Goal: Task Accomplishment & Management: Manage account settings

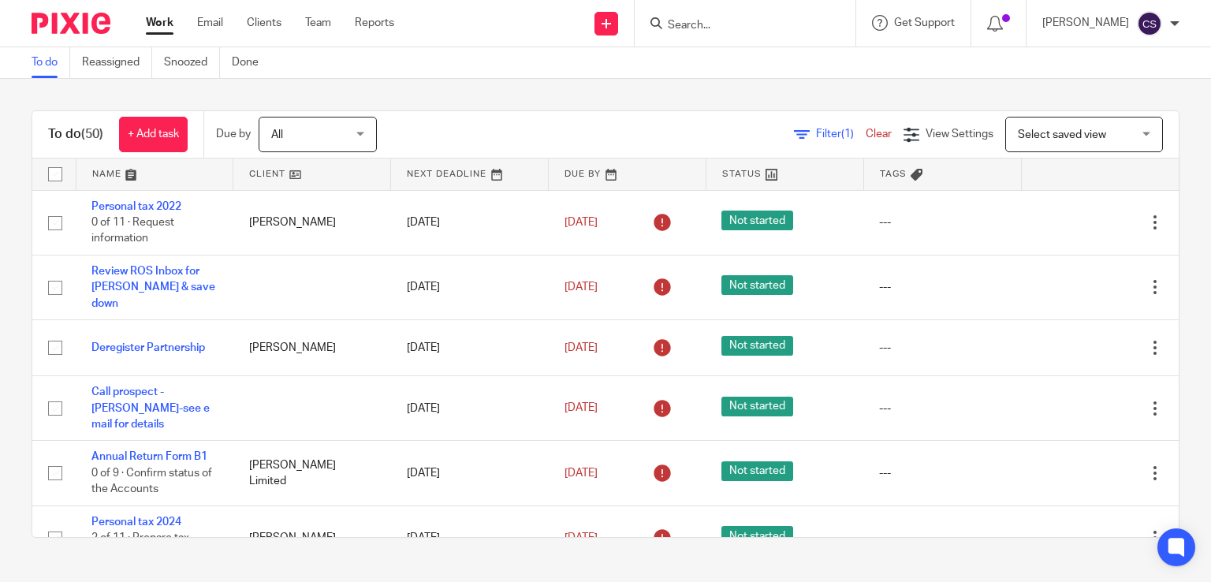
click at [676, 26] on input "Search" at bounding box center [737, 26] width 142 height 14
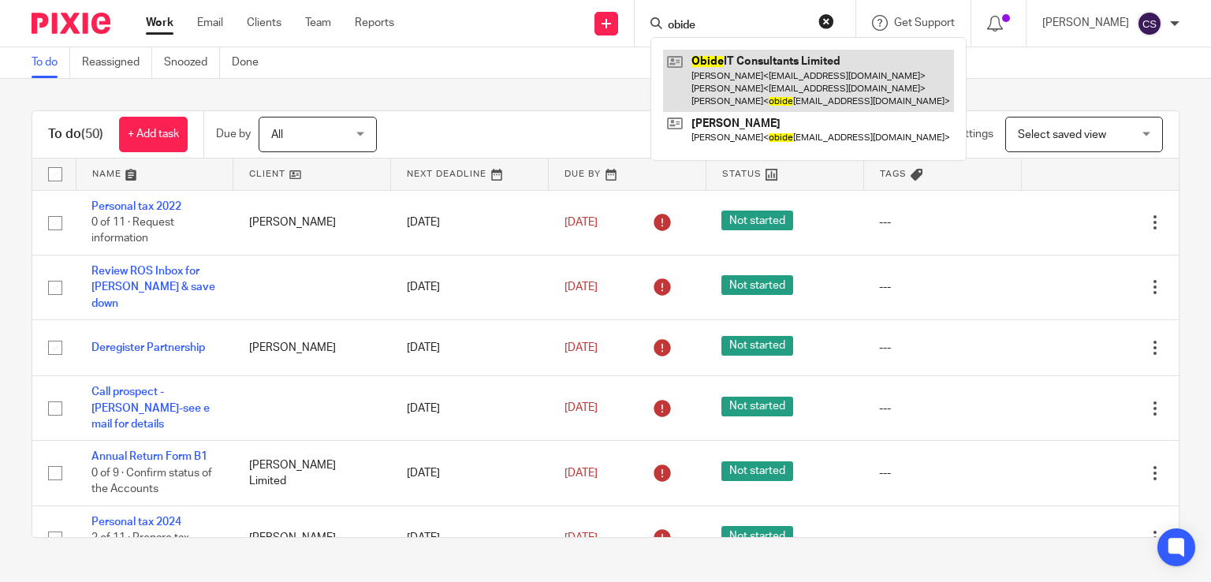
type input "obide"
click at [719, 78] on link at bounding box center [808, 81] width 291 height 62
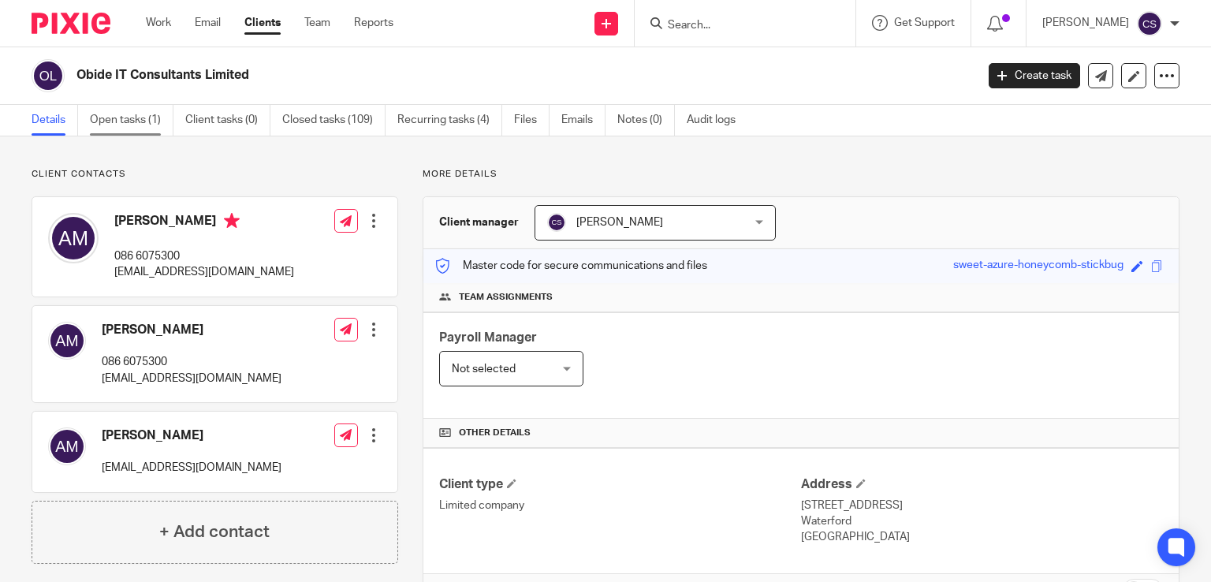
click at [136, 119] on link "Open tasks (1)" at bounding box center [132, 120] width 84 height 31
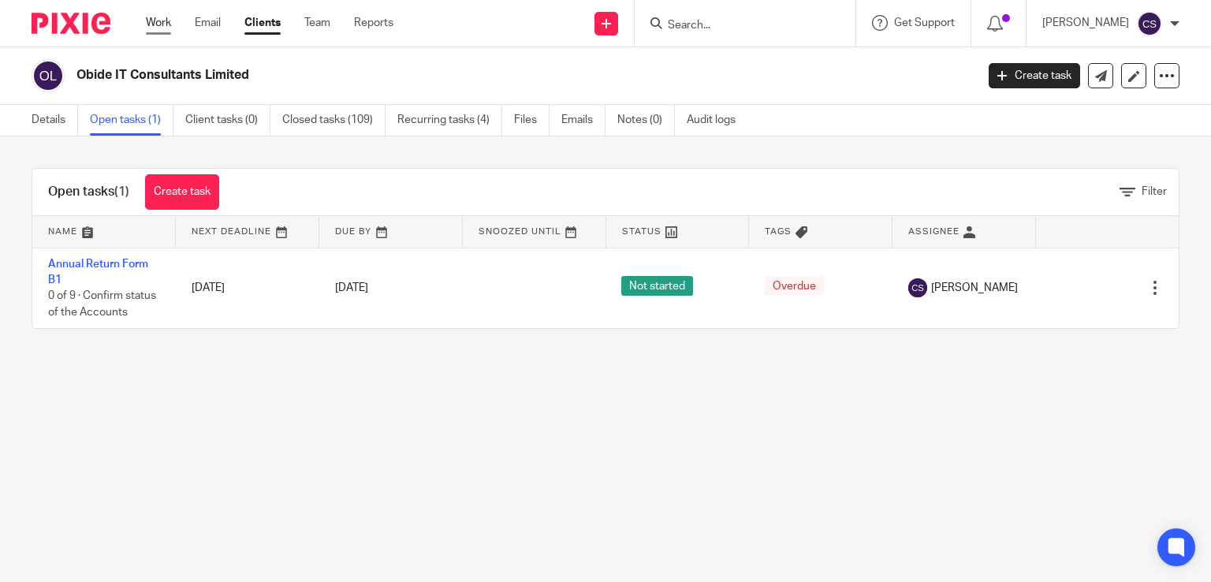
click at [146, 23] on link "Work" at bounding box center [158, 23] width 25 height 16
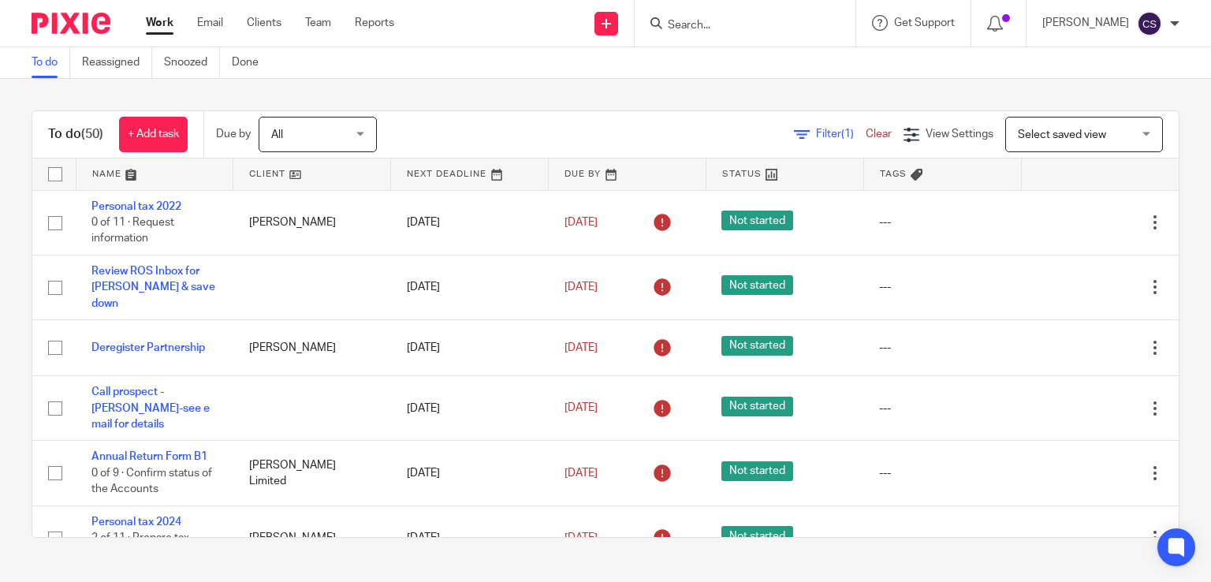
click at [691, 32] on input "Search" at bounding box center [737, 26] width 142 height 14
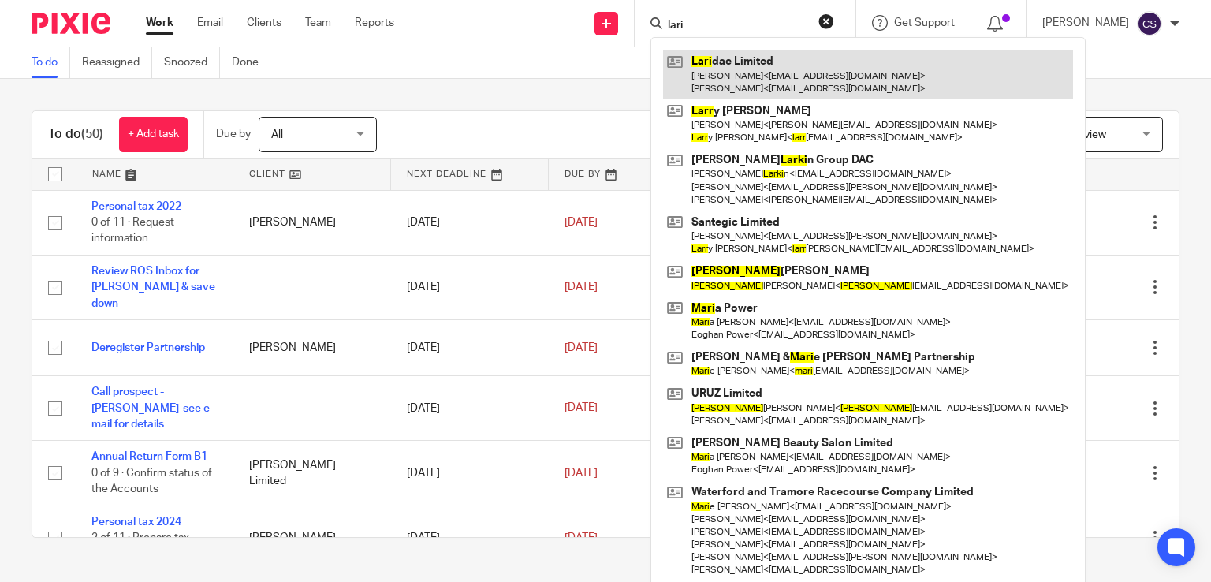
type input "lari"
click at [764, 64] on link at bounding box center [868, 74] width 410 height 49
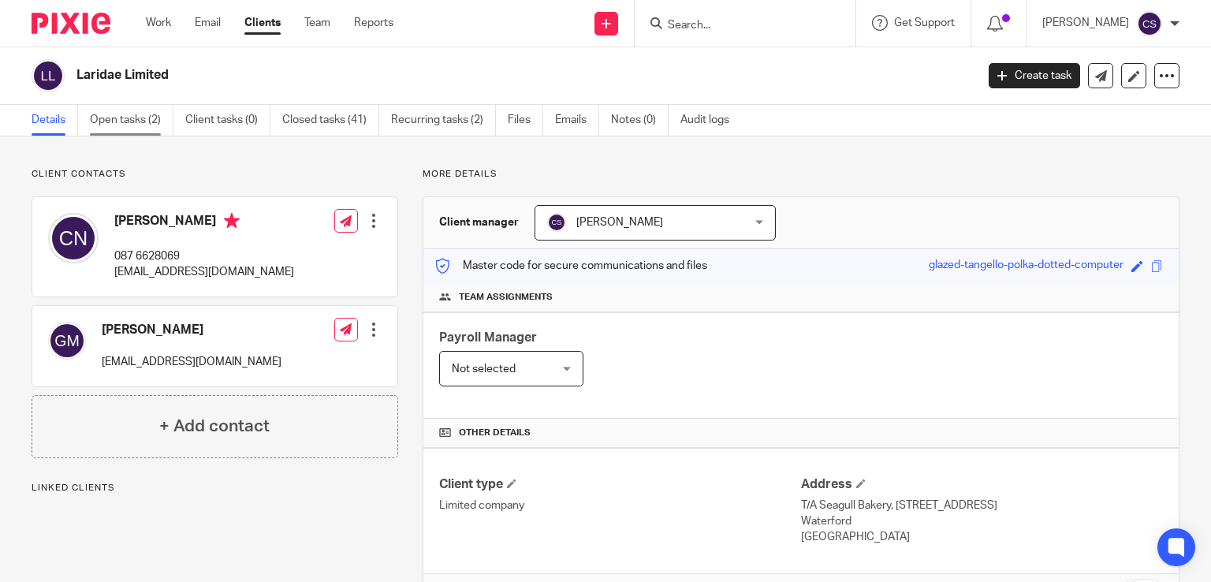
click at [129, 121] on link "Open tasks (2)" at bounding box center [132, 120] width 84 height 31
click at [131, 122] on link "Open tasks (2)" at bounding box center [132, 120] width 84 height 31
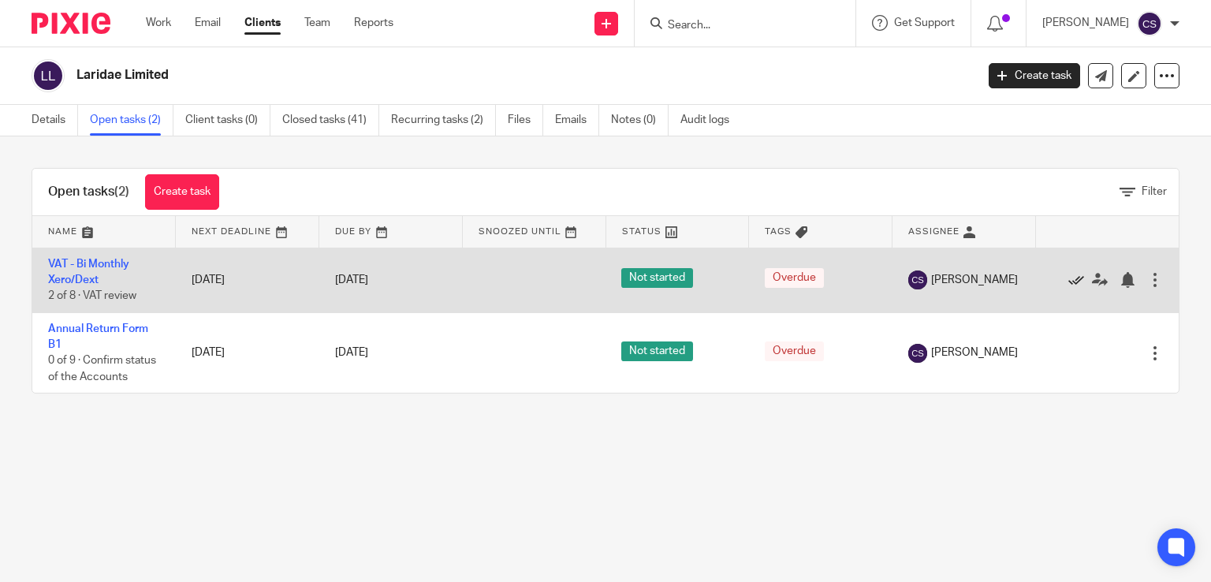
click at [1068, 281] on icon at bounding box center [1076, 280] width 16 height 16
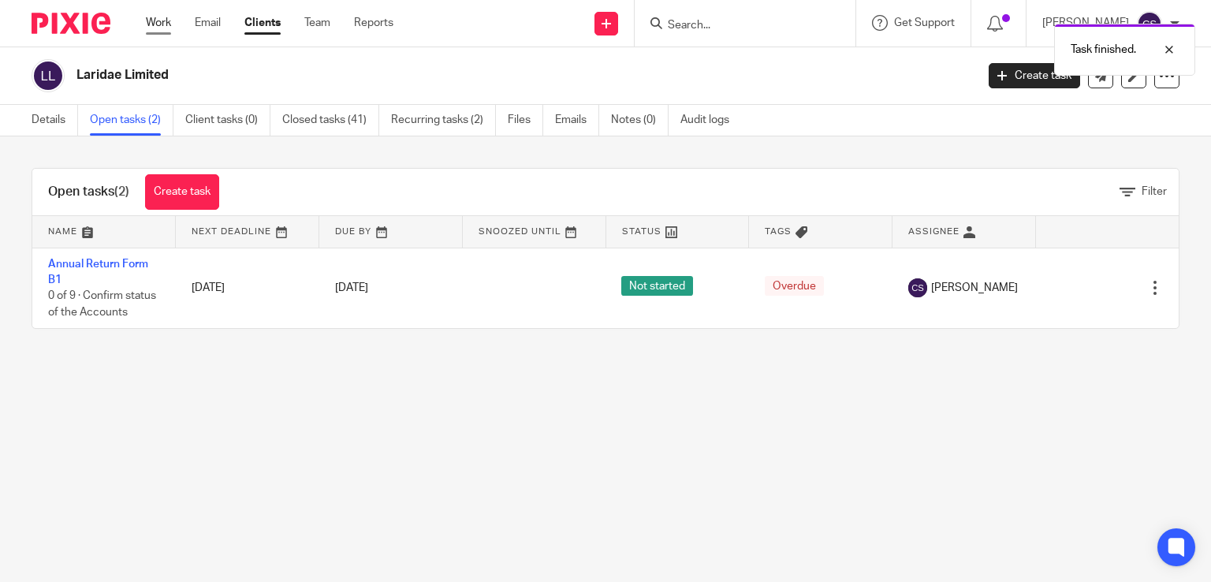
click at [150, 15] on link "Work" at bounding box center [158, 23] width 25 height 16
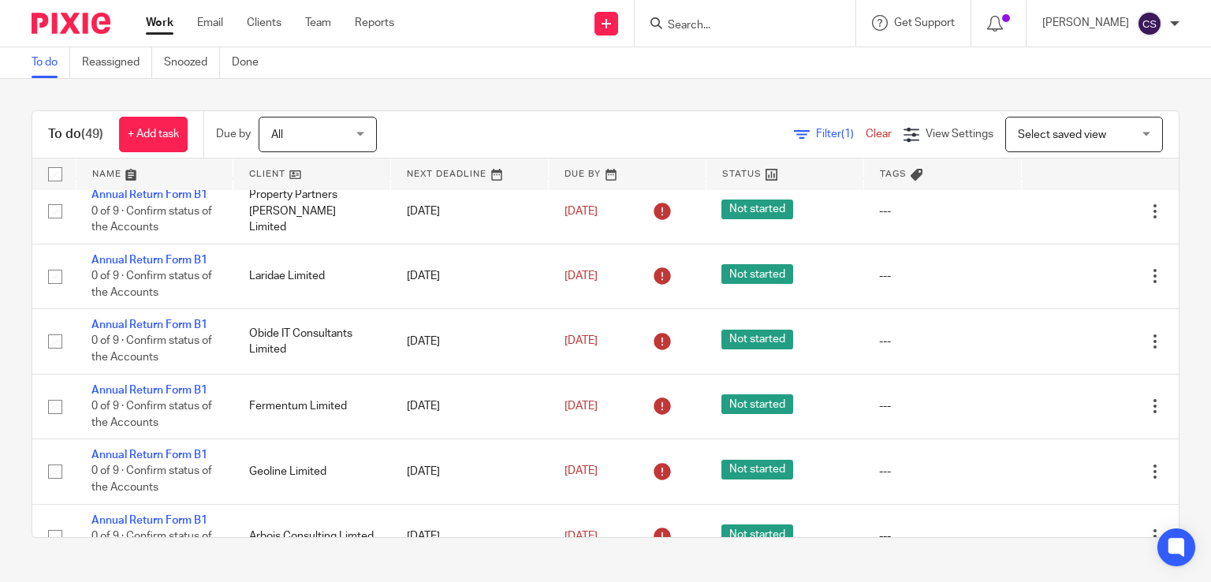
scroll to position [2286, 0]
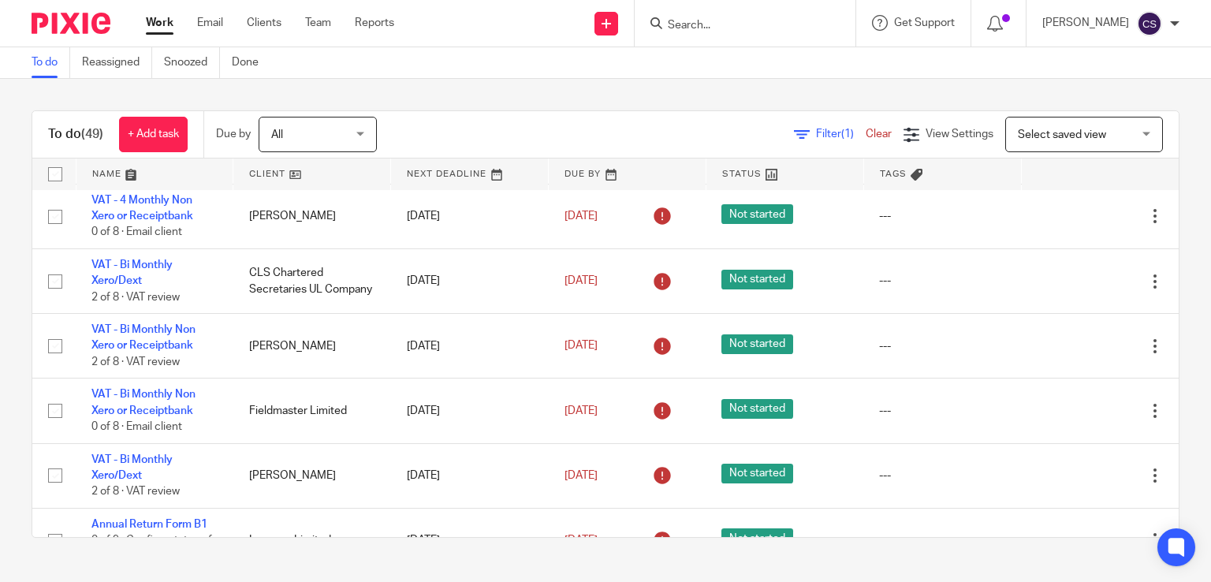
click at [114, 167] on link at bounding box center [154, 174] width 157 height 32
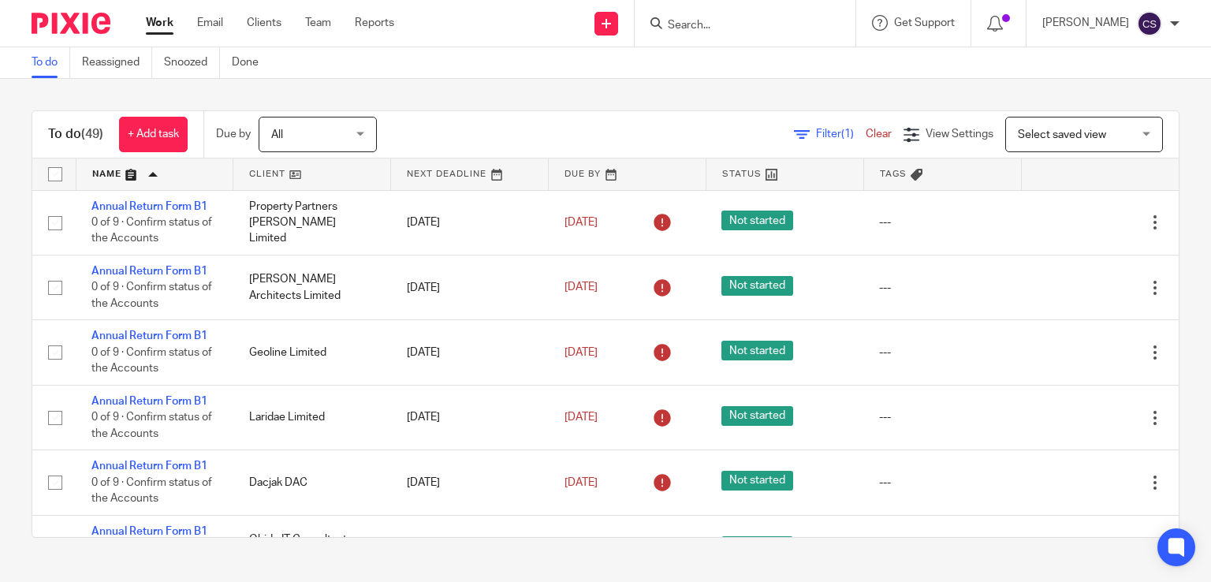
click at [114, 170] on link at bounding box center [154, 174] width 157 height 32
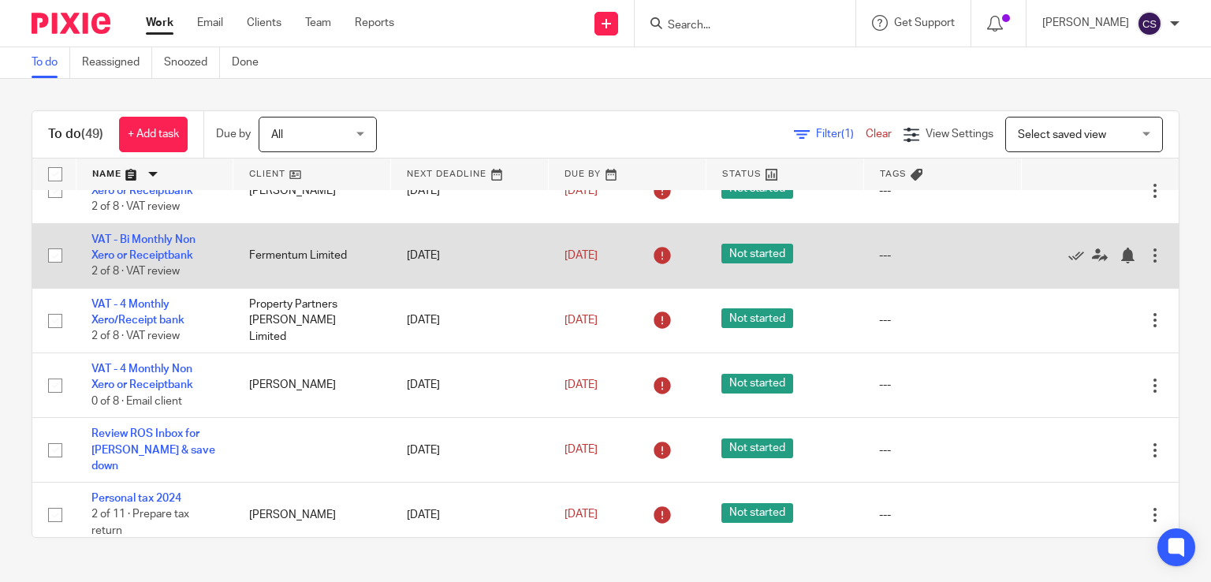
scroll to position [552, 0]
